Goal: Task Accomplishment & Management: Use online tool/utility

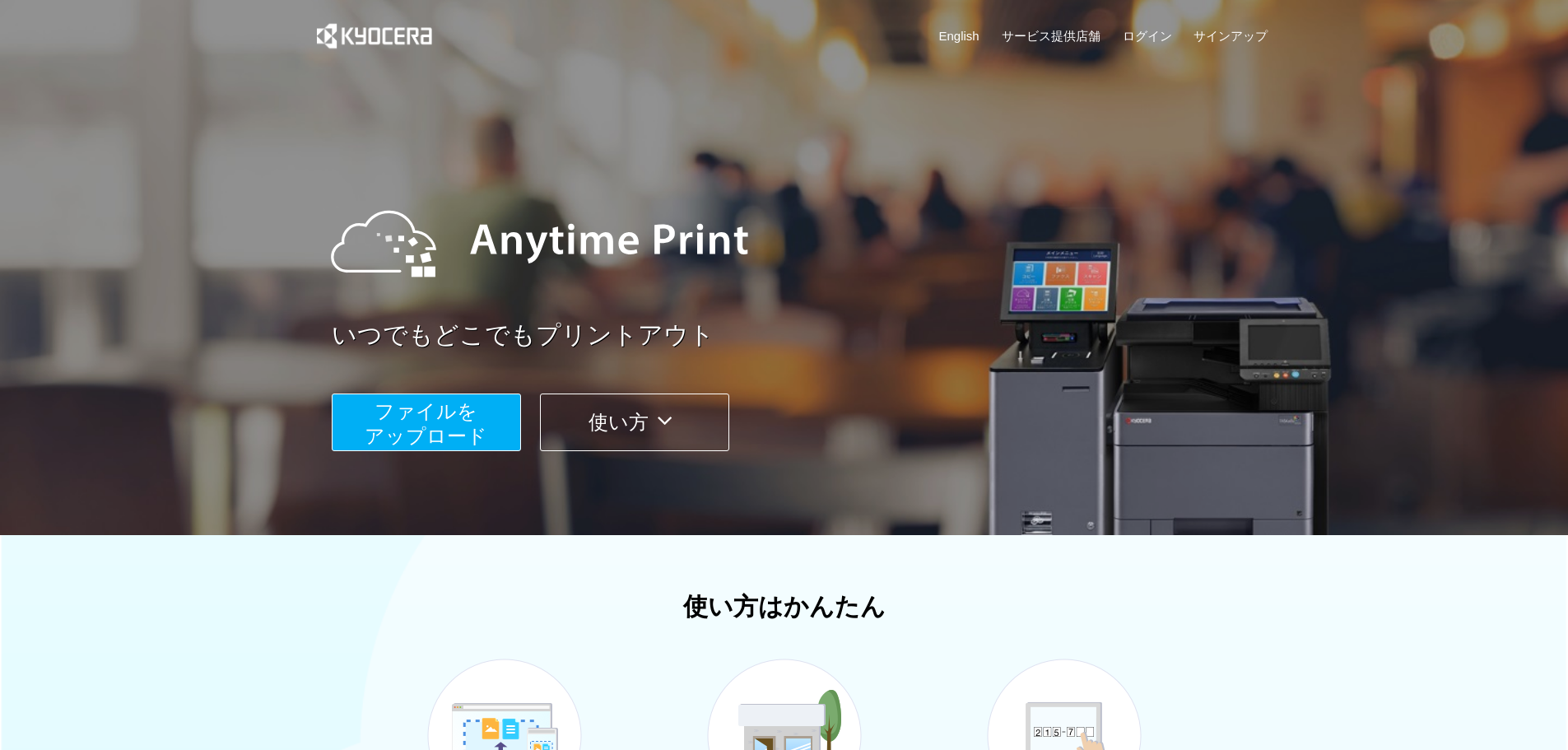
click at [481, 420] on button "ファイルを ​​アップロード" at bounding box center [427, 422] width 189 height 57
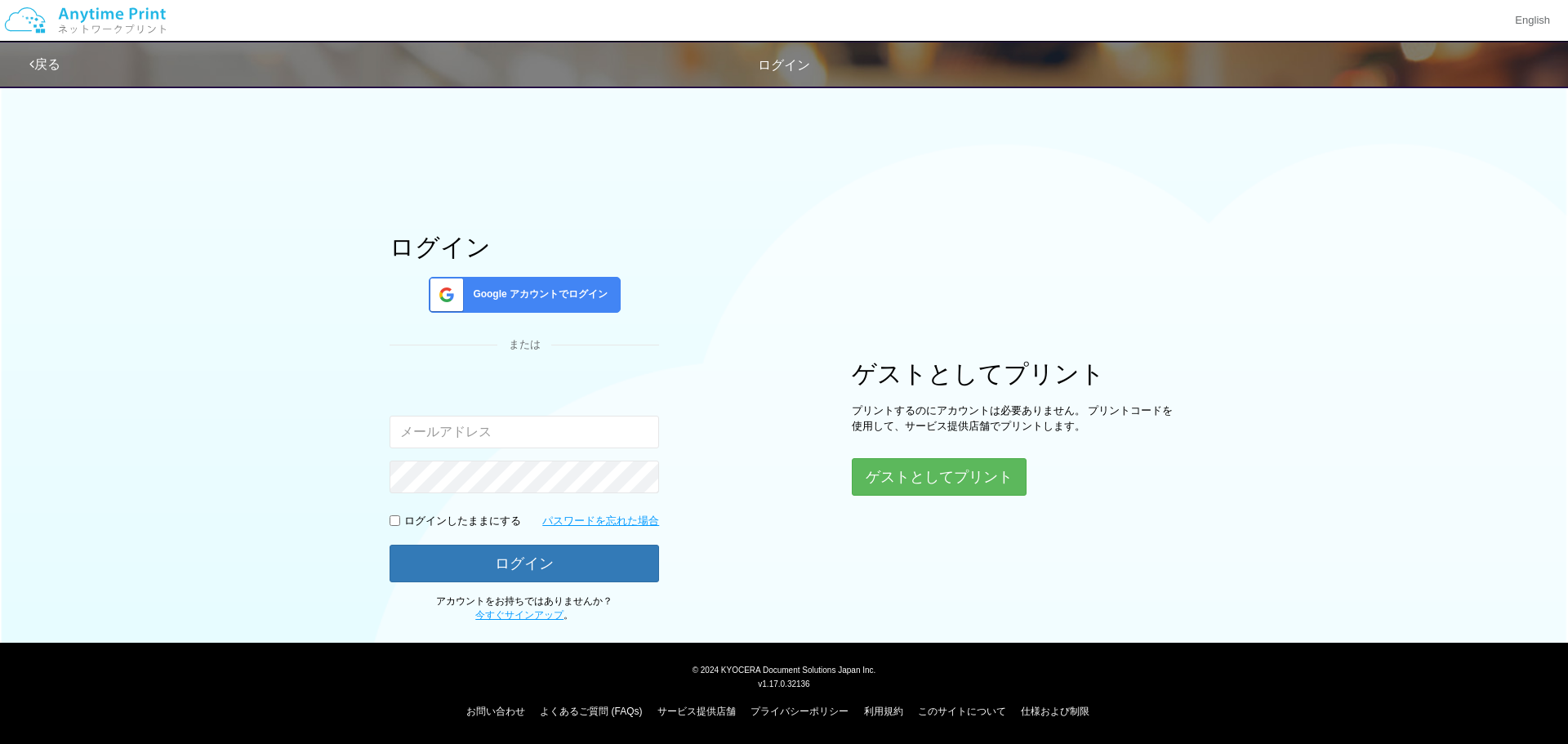
click at [544, 313] on div "ログイン Google アカウントでログイン または 入力されたメールアドレスまたはパスワードが正しくありません。 ログインしたままにする パスワードを忘れた…" at bounding box center [524, 428] width 269 height 390
click at [549, 292] on span "Google アカウントでログイン" at bounding box center [537, 294] width 141 height 14
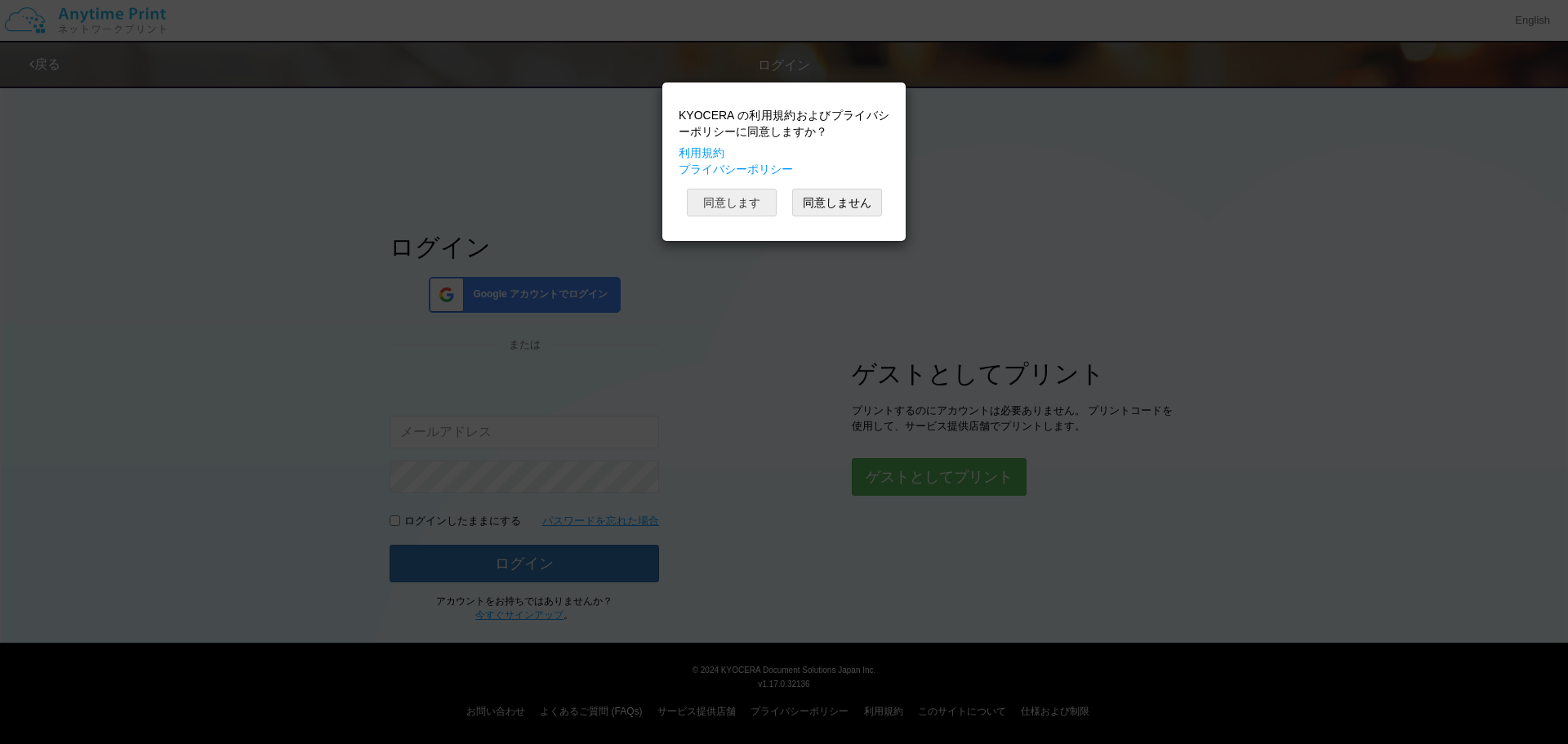
click at [755, 201] on button "同意します" at bounding box center [731, 202] width 89 height 28
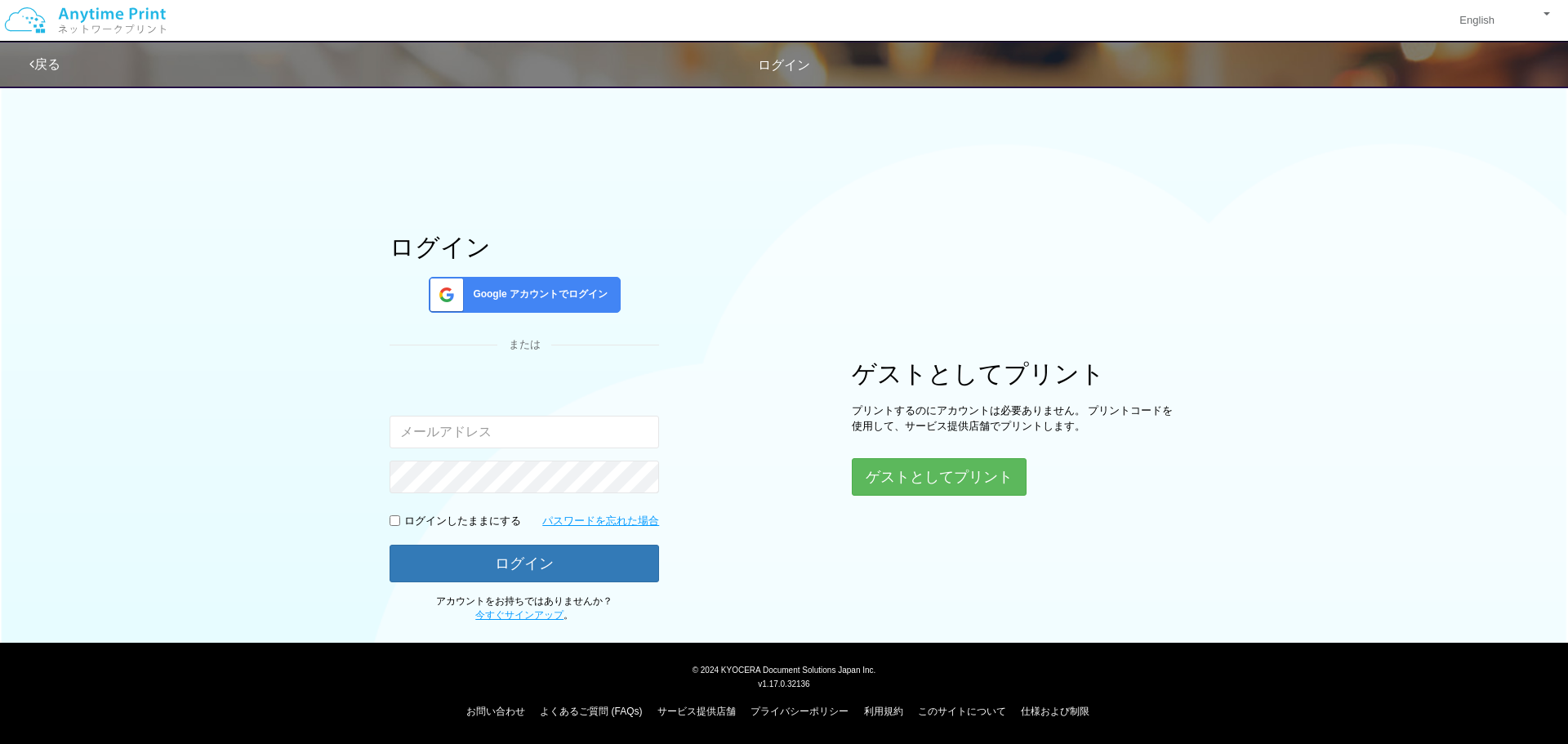
click at [744, 353] on div "ログイン Google アカウントでログイン または 入力されたメールアドレスまたはパスワードが正しくありません。 ログインしたままにする パスワードを忘れた…" at bounding box center [784, 349] width 980 height 546
click at [558, 296] on span "Google アカウントでログイン" at bounding box center [537, 294] width 141 height 14
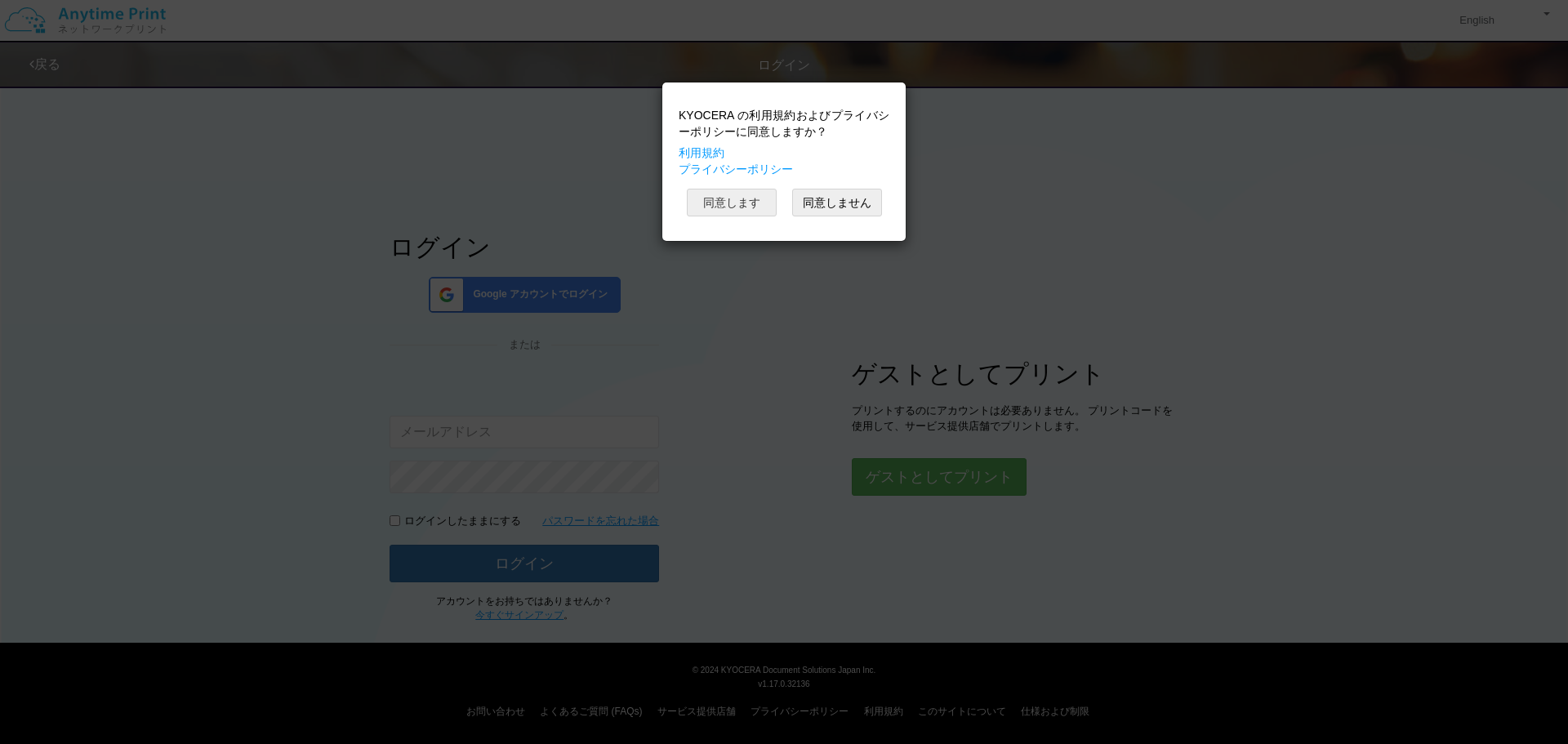
click at [747, 198] on button "同意します" at bounding box center [731, 202] width 89 height 28
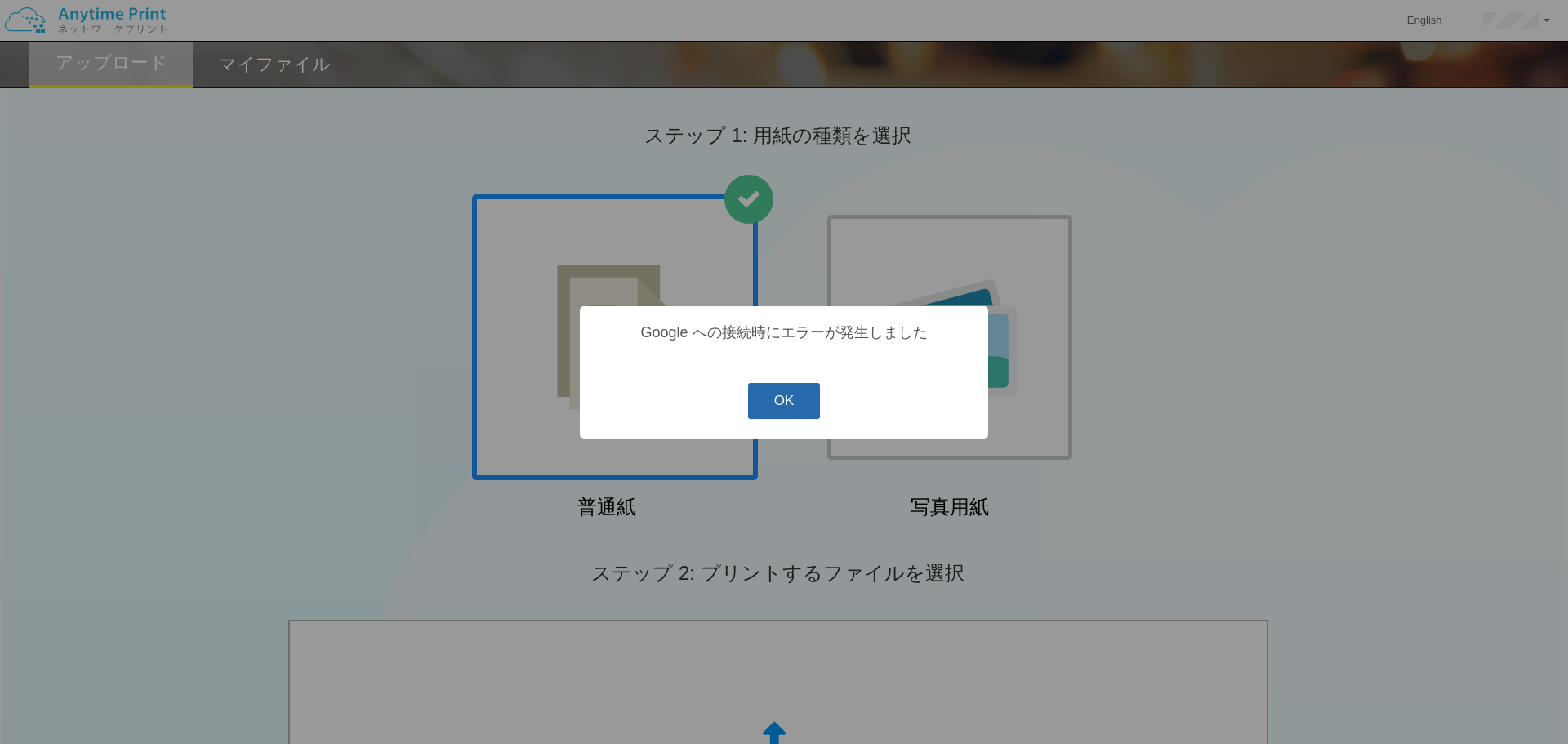
click at [780, 399] on button "OK" at bounding box center [784, 401] width 72 height 36
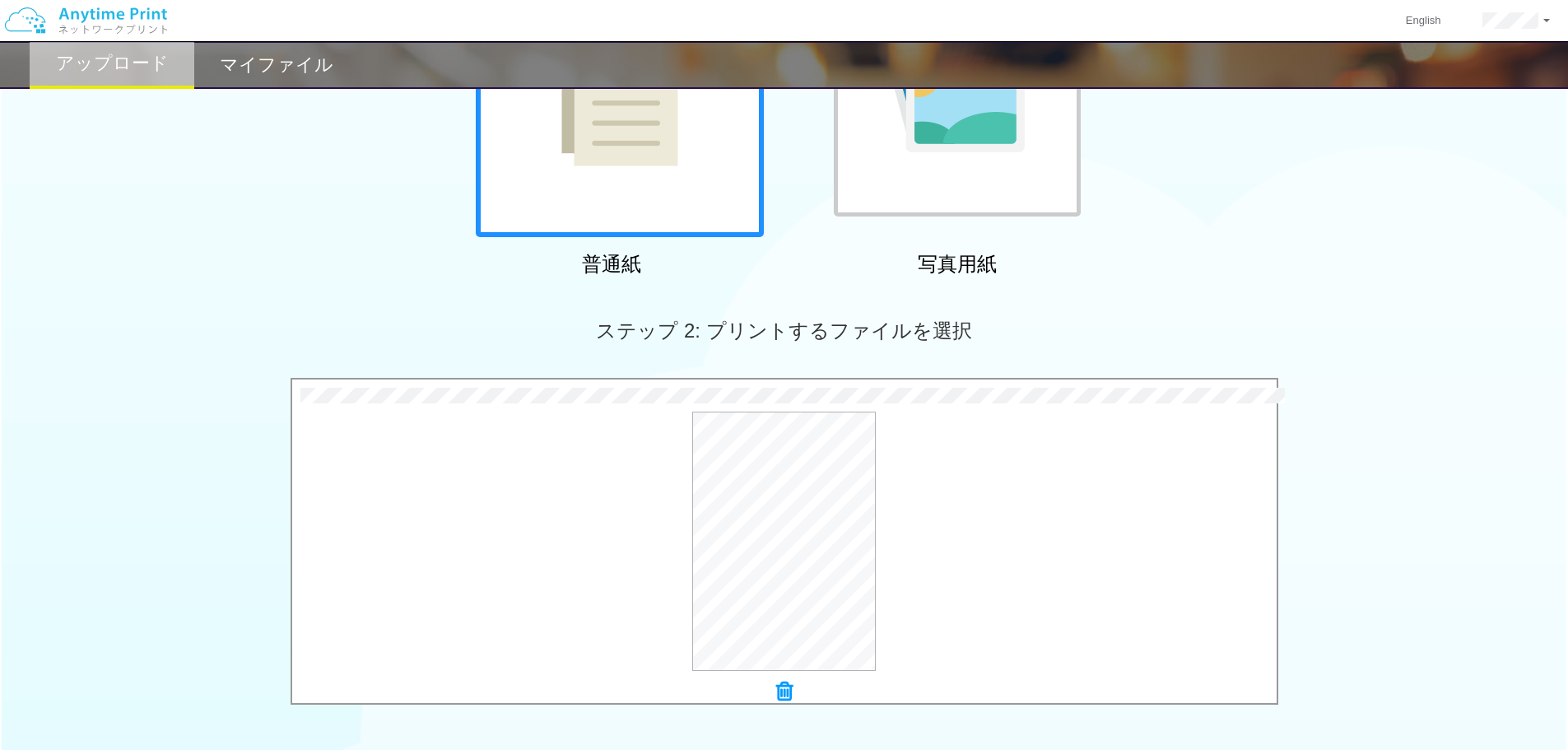
scroll to position [502, 0]
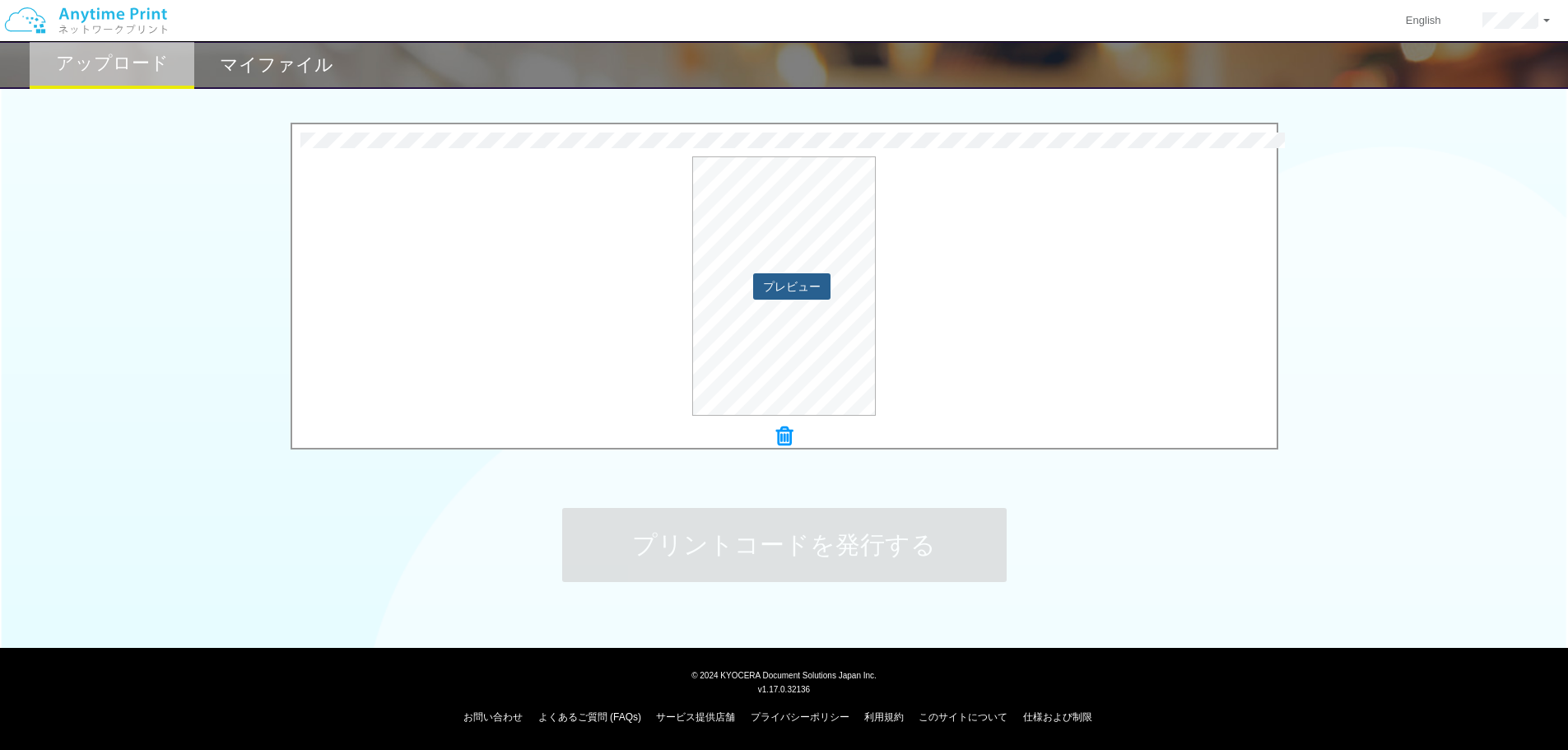
click at [802, 288] on button "プレビュー" at bounding box center [792, 286] width 77 height 26
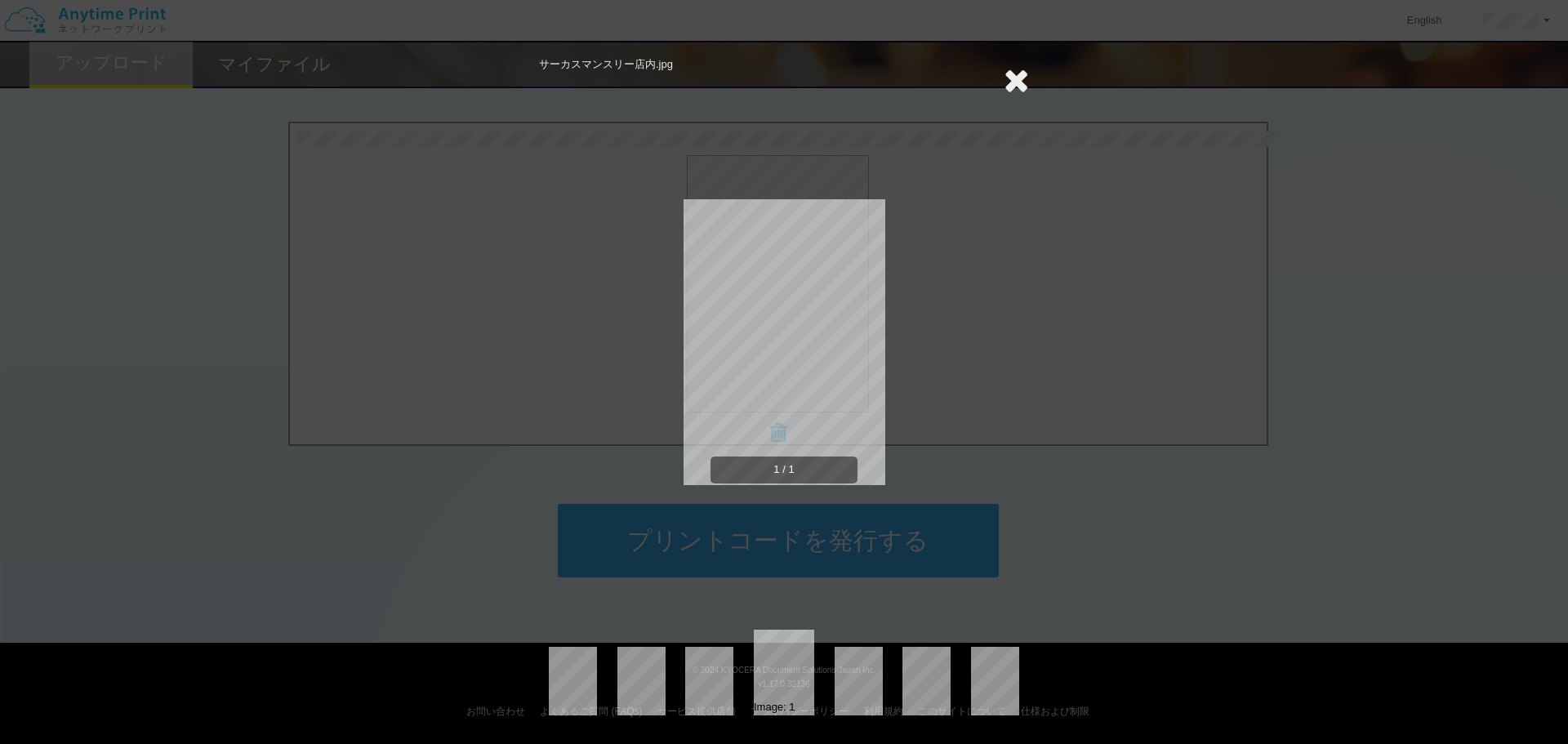
click at [1024, 77] on icon at bounding box center [1016, 80] width 25 height 33
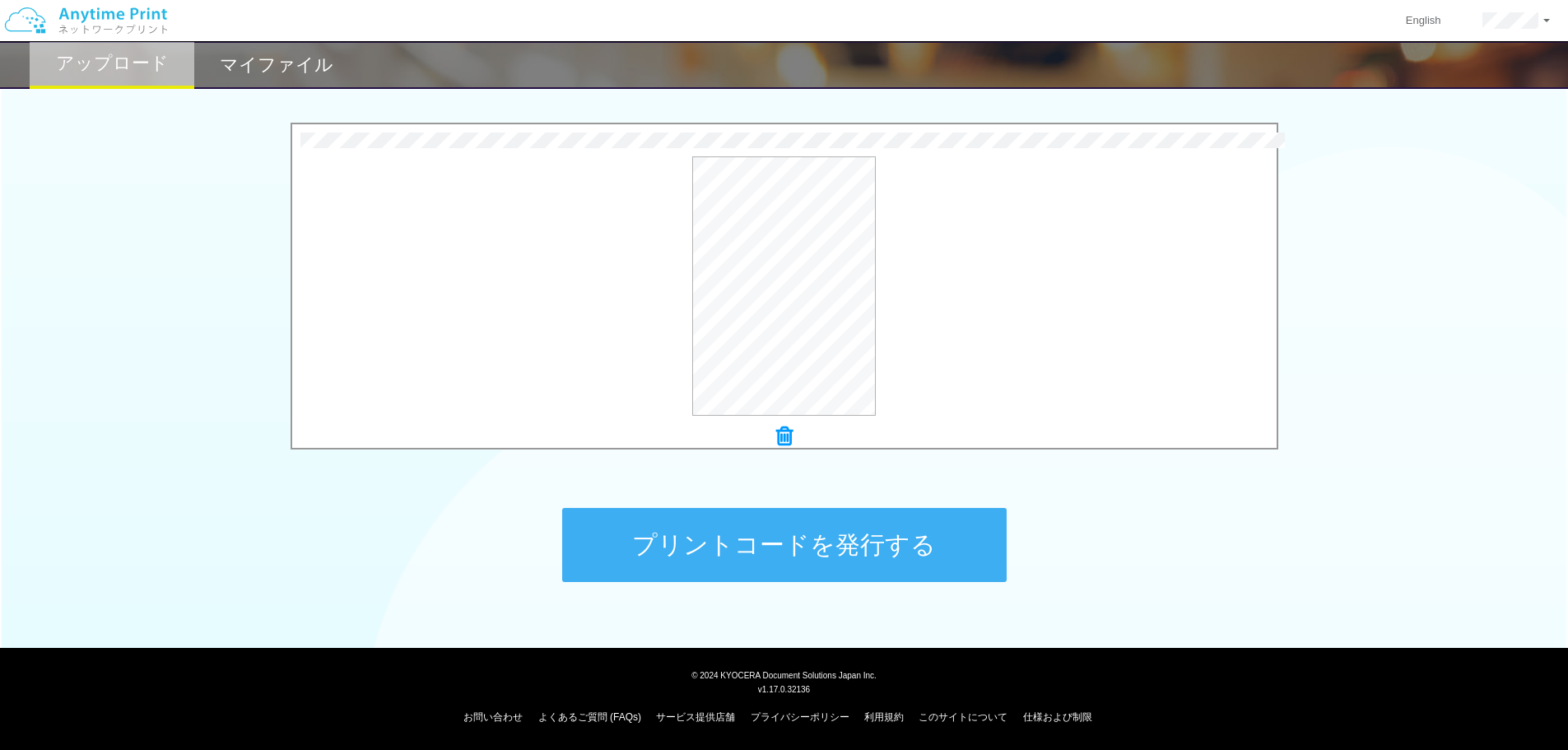
click at [903, 550] on button "プリントコードを発行する" at bounding box center [784, 545] width 445 height 74
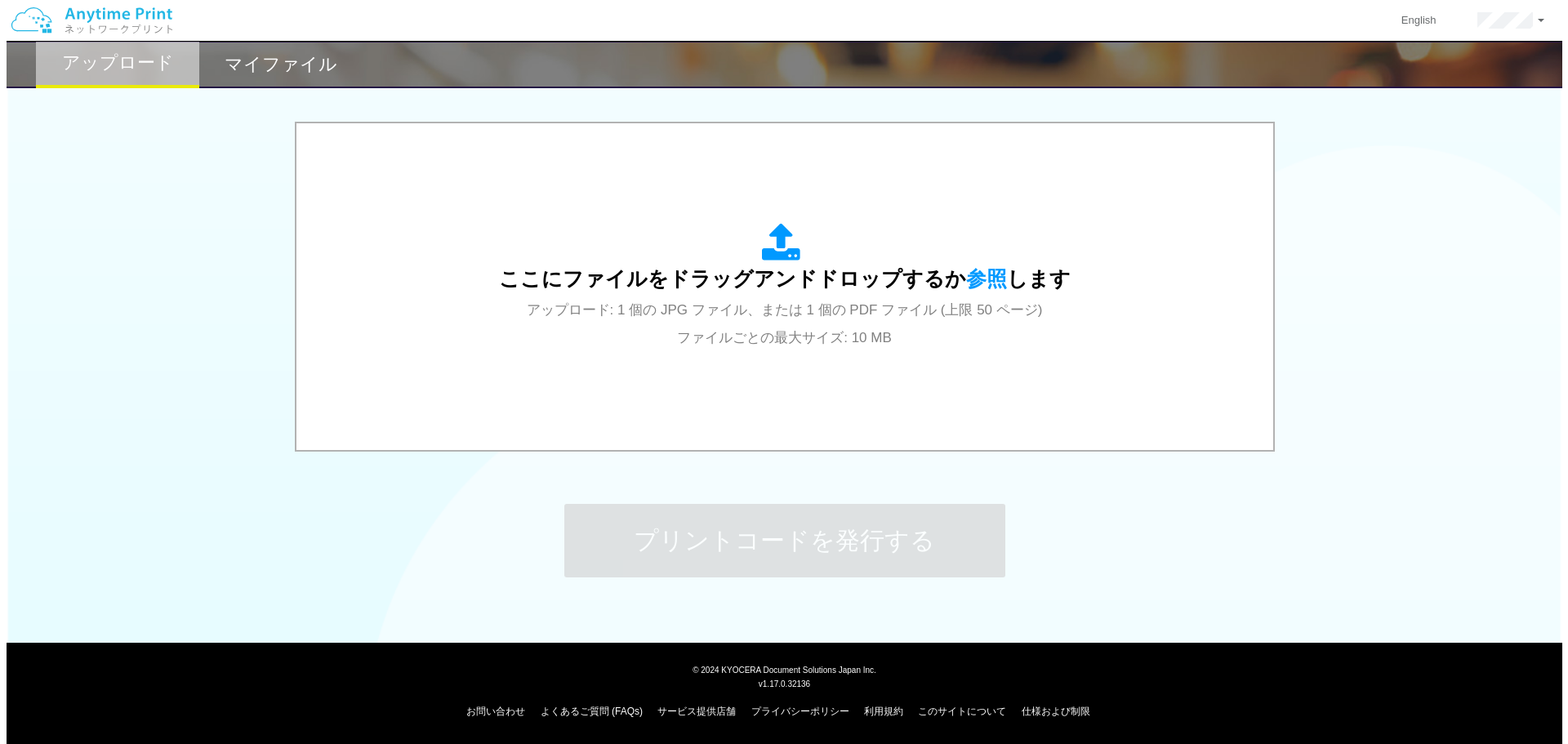
scroll to position [0, 0]
